Goal: Task Accomplishment & Management: Manage account settings

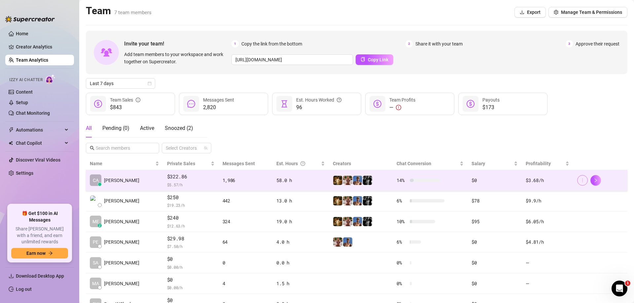
click at [581, 181] on button "button" at bounding box center [582, 180] width 11 height 11
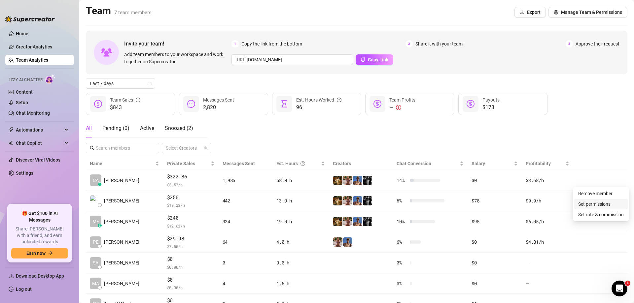
click at [581, 203] on link "Set permissions" at bounding box center [594, 204] width 32 height 5
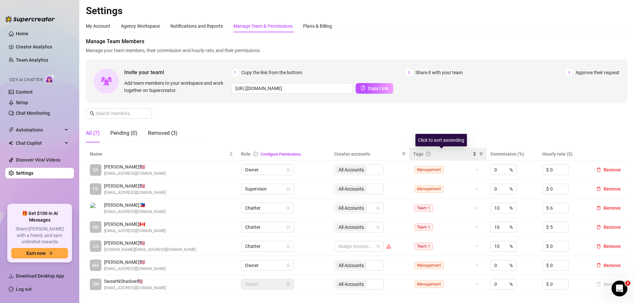
click at [419, 151] on span "Tags" at bounding box center [418, 153] width 10 height 7
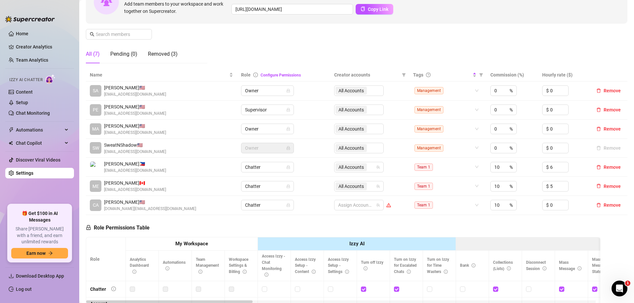
scroll to position [99, 0]
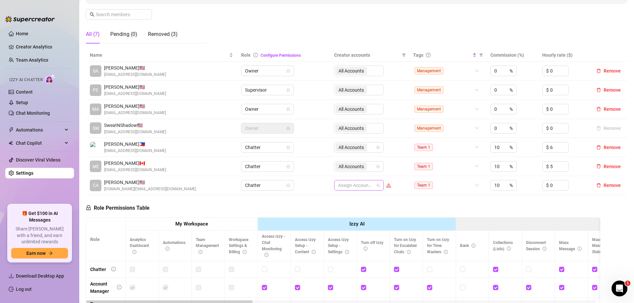
click at [354, 187] on div at bounding box center [355, 185] width 40 height 9
click at [358, 201] on span "Select all" at bounding box center [355, 199] width 23 height 7
click at [344, 201] on input "Select all" at bounding box center [341, 199] width 5 height 5
checkbox input "true"
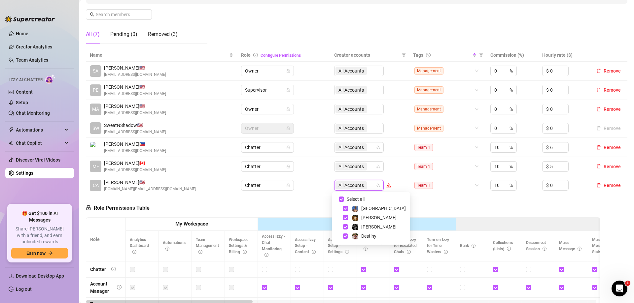
click at [458, 206] on div "Role Permissions Table Role My Workspace Izzy AI OnlyFans Side Menu OnlyFans Ch…" at bounding box center [343, 290] width 514 height 190
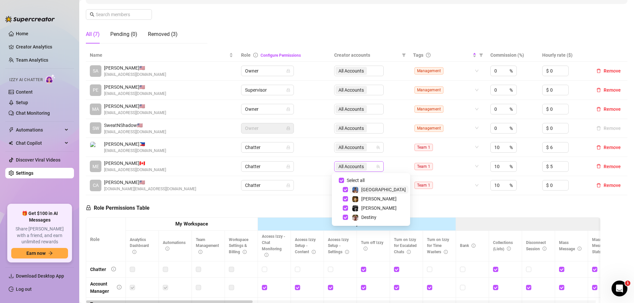
click at [348, 169] on span "All Accounts" at bounding box center [350, 166] width 25 height 7
click at [348, 180] on span "Select all" at bounding box center [355, 180] width 23 height 7
click at [344, 180] on input "Select all" at bounding box center [341, 180] width 5 height 5
checkbox input "false"
click at [403, 202] on div "Role Permissions Table Role My Workspace Izzy AI OnlyFans Side Menu OnlyFans Ch…" at bounding box center [343, 290] width 514 height 190
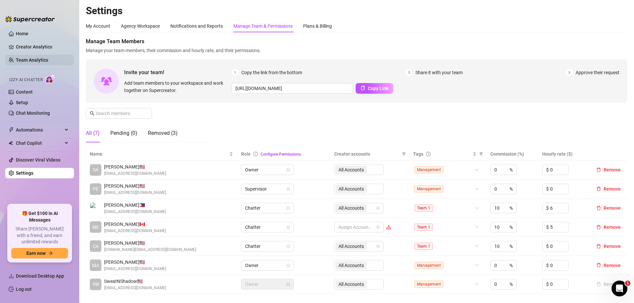
click at [47, 63] on link "Team Analytics" at bounding box center [32, 59] width 32 height 5
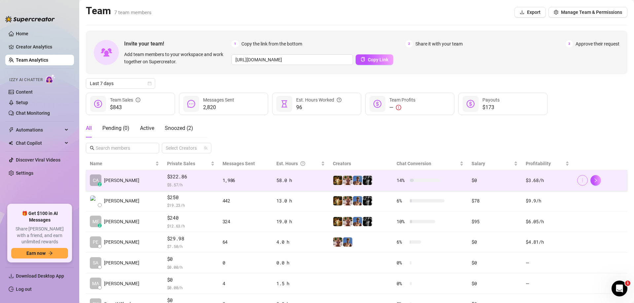
click at [577, 182] on button "button" at bounding box center [582, 180] width 11 height 11
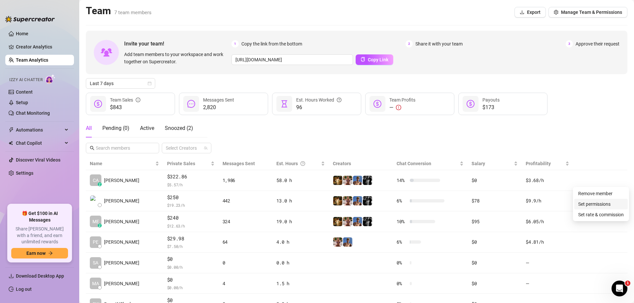
click at [587, 206] on link "Set permissions" at bounding box center [594, 204] width 32 height 5
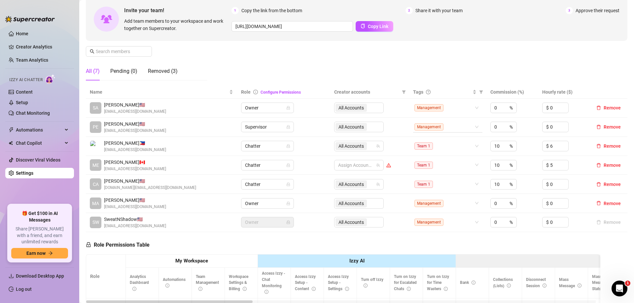
scroll to position [66, 0]
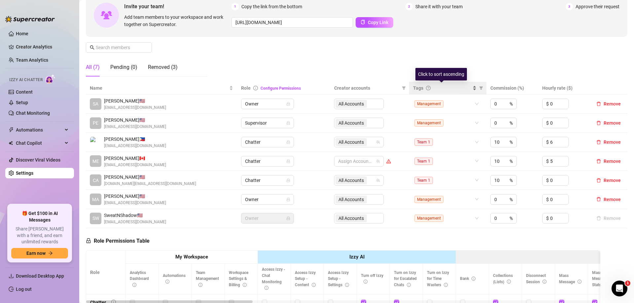
click at [420, 89] on span "Tags" at bounding box center [418, 87] width 10 height 7
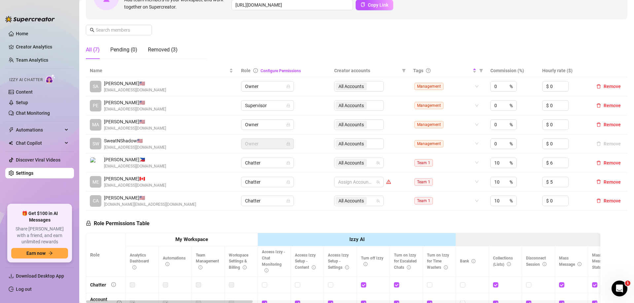
scroll to position [99, 0]
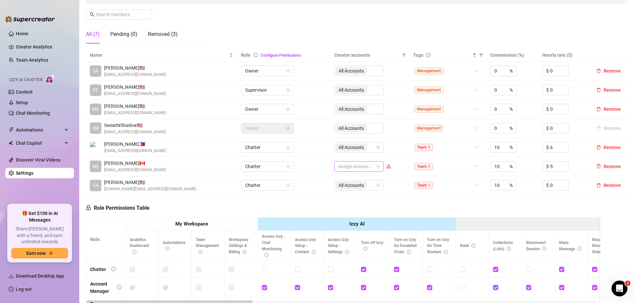
click at [348, 166] on div at bounding box center [355, 166] width 40 height 9
click at [343, 207] on span "Select tree node" at bounding box center [344, 208] width 5 height 5
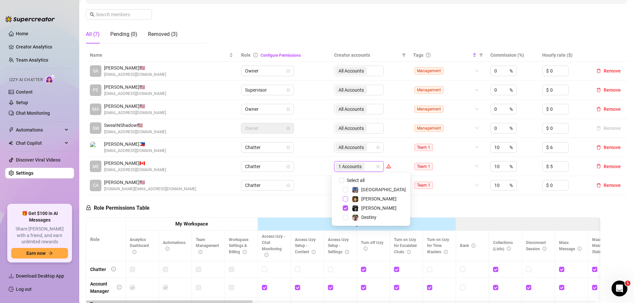
click at [343, 197] on span "Select tree node" at bounding box center [344, 198] width 5 height 5
click at [343, 189] on span "Select tree node" at bounding box center [344, 189] width 5 height 5
click at [417, 209] on div "Role Permissions Table Role My Workspace Izzy AI OnlyFans Side Menu OnlyFans Ch…" at bounding box center [343, 290] width 514 height 190
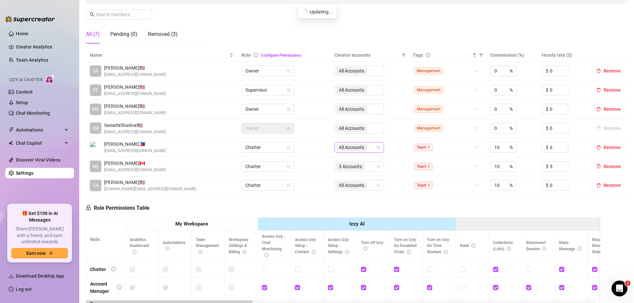
click at [350, 152] on div "All Accounts" at bounding box center [352, 147] width 33 height 9
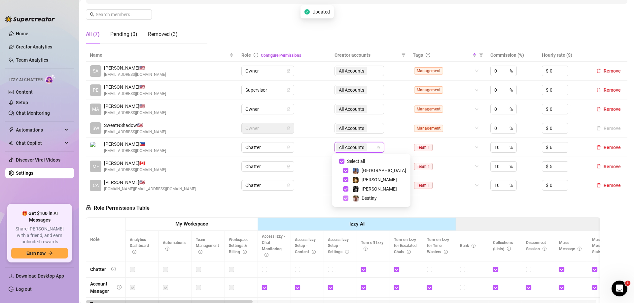
click at [346, 200] on span "Select tree node" at bounding box center [345, 198] width 5 height 5
checkbox input "false"
click at [388, 199] on div "Role Permissions Table Role My Workspace Izzy AI OnlyFans Side Menu OnlyFans Ch…" at bounding box center [343, 290] width 514 height 190
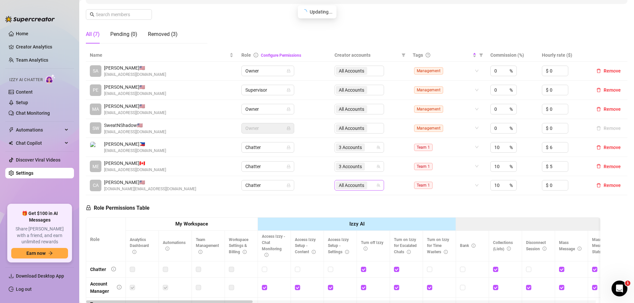
click at [341, 182] on span "All Accounts" at bounding box center [351, 185] width 25 height 7
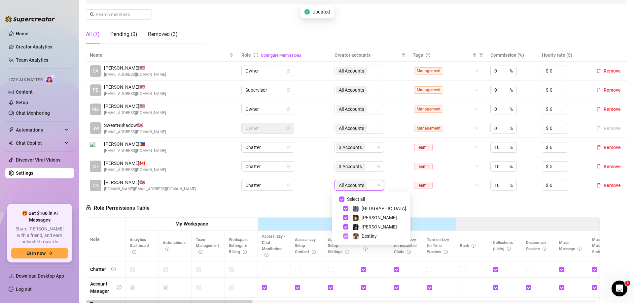
click at [347, 238] on span "Select tree node" at bounding box center [345, 236] width 5 height 5
checkbox input "false"
click at [403, 200] on div "Role Permissions Table Role My Workspace Izzy AI OnlyFans Side Menu OnlyFans Ch…" at bounding box center [343, 290] width 514 height 190
